Goal: Information Seeking & Learning: Learn about a topic

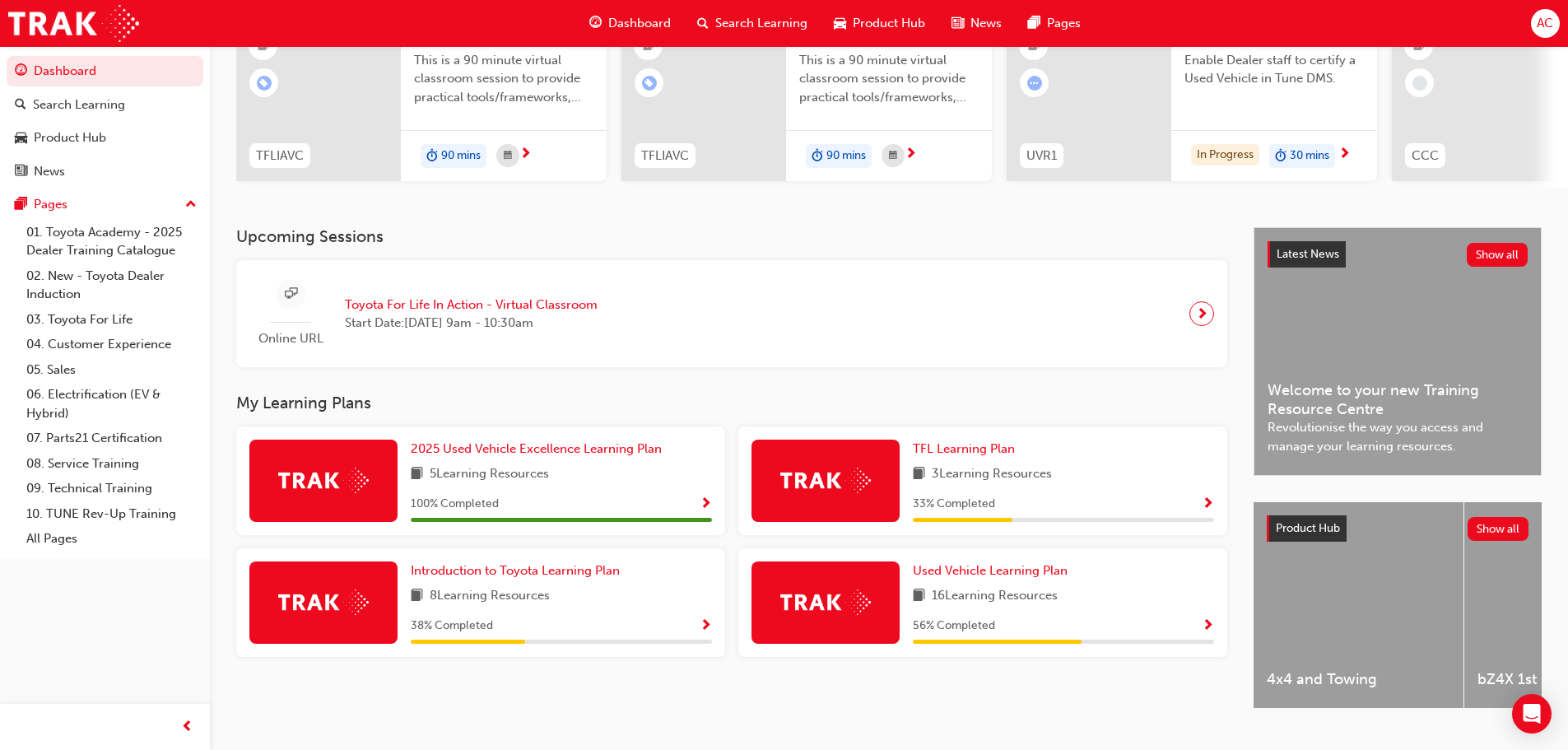
scroll to position [233, 0]
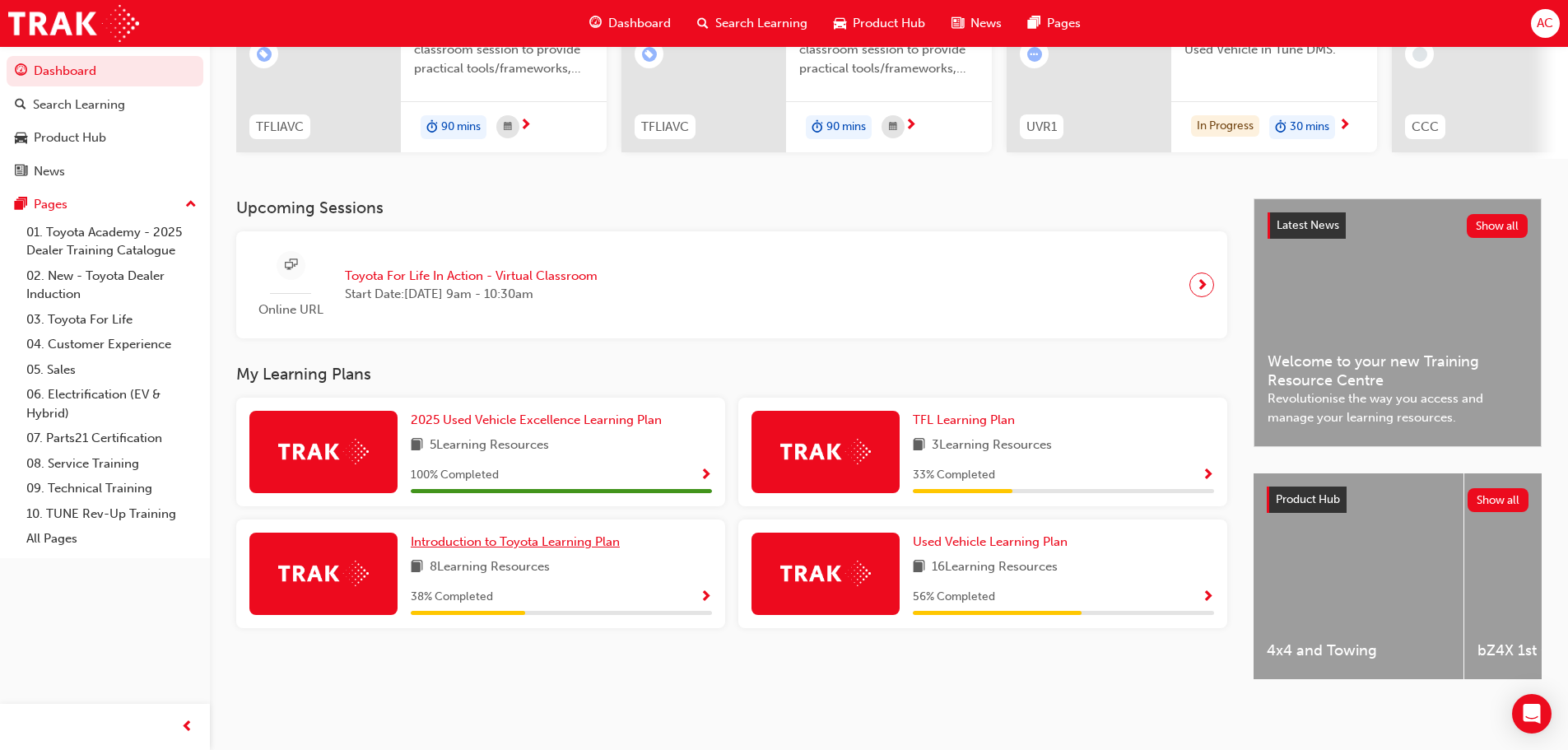
drag, startPoint x: 517, startPoint y: 536, endPoint x: 529, endPoint y: 534, distance: 12.2
click at [517, 536] on span "Introduction to Toyota Learning Plan" at bounding box center [515, 542] width 210 height 15
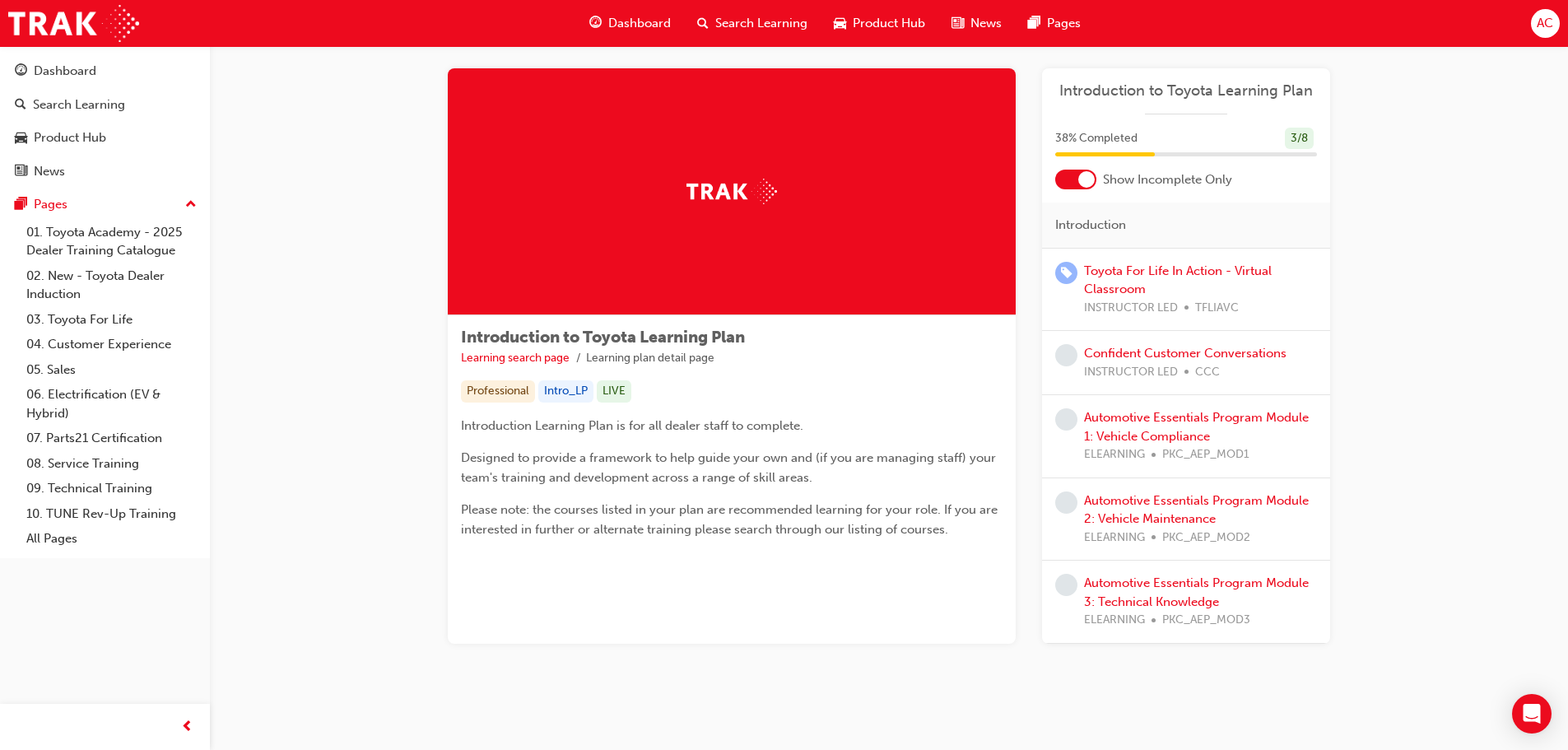
scroll to position [31, 0]
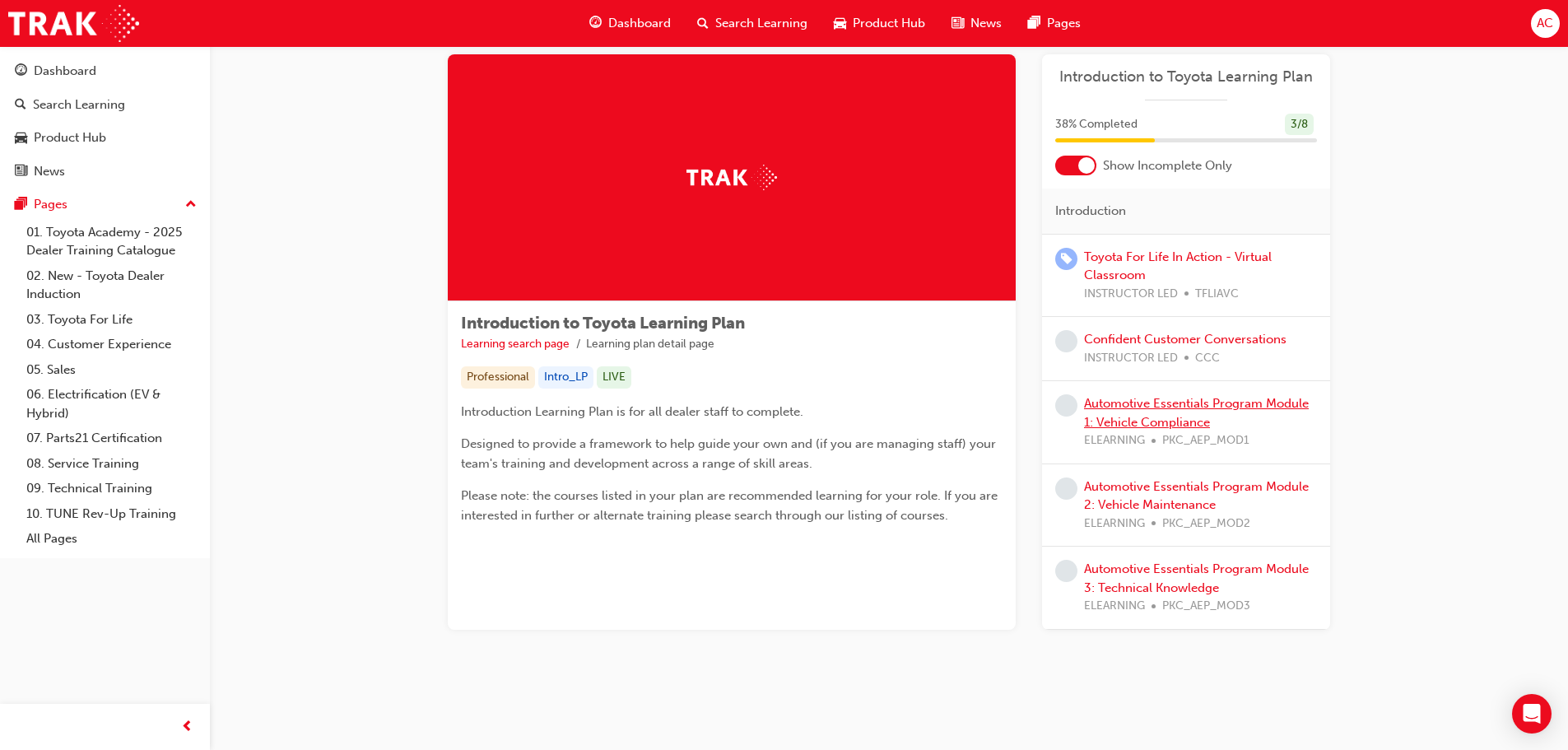
click at [1171, 406] on link "Automotive Essentials Program Module 1: Vehicle Compliance" at bounding box center [1196, 413] width 225 height 33
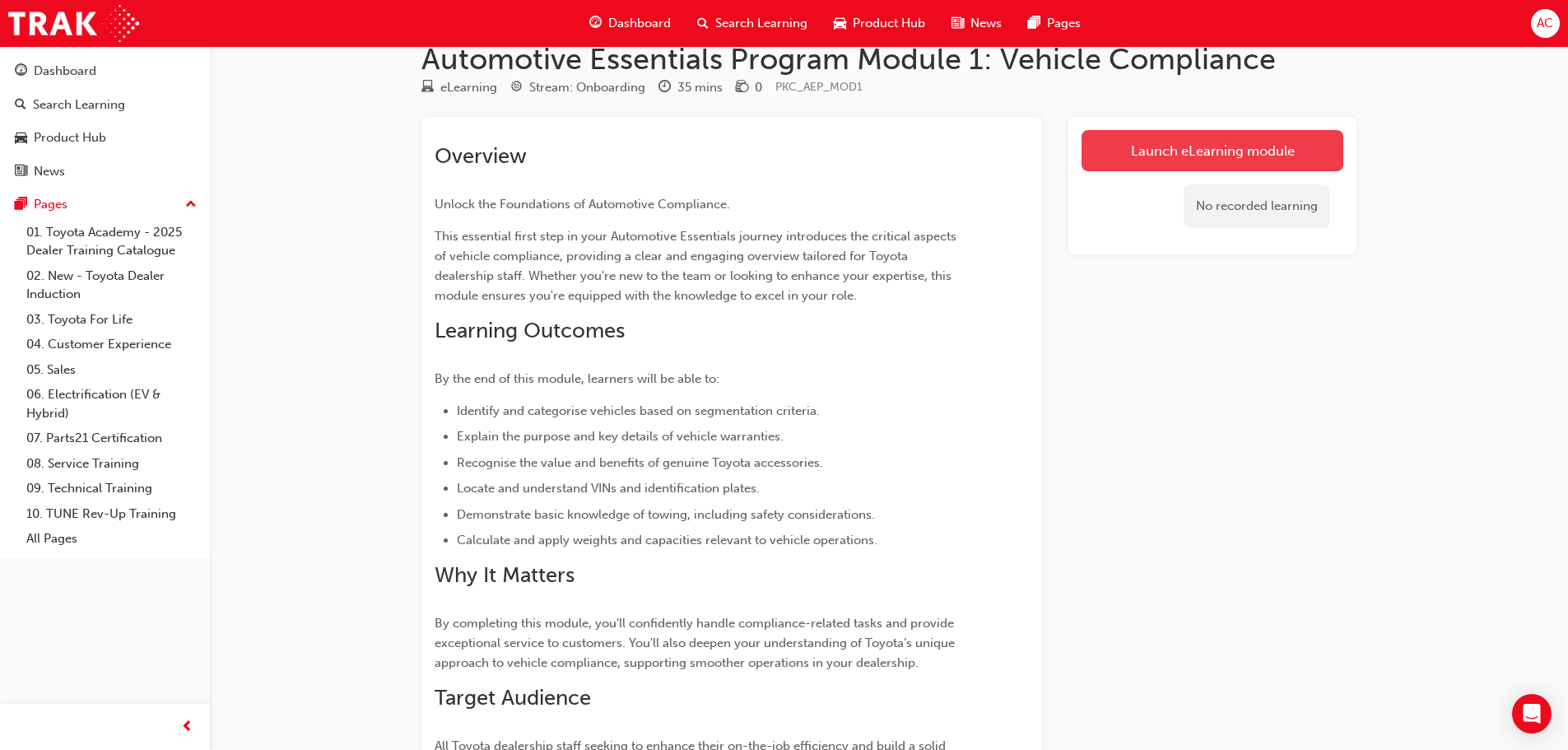
click at [1202, 143] on link "Launch eLearning module" at bounding box center [1213, 151] width 262 height 41
